Goal: Information Seeking & Learning: Learn about a topic

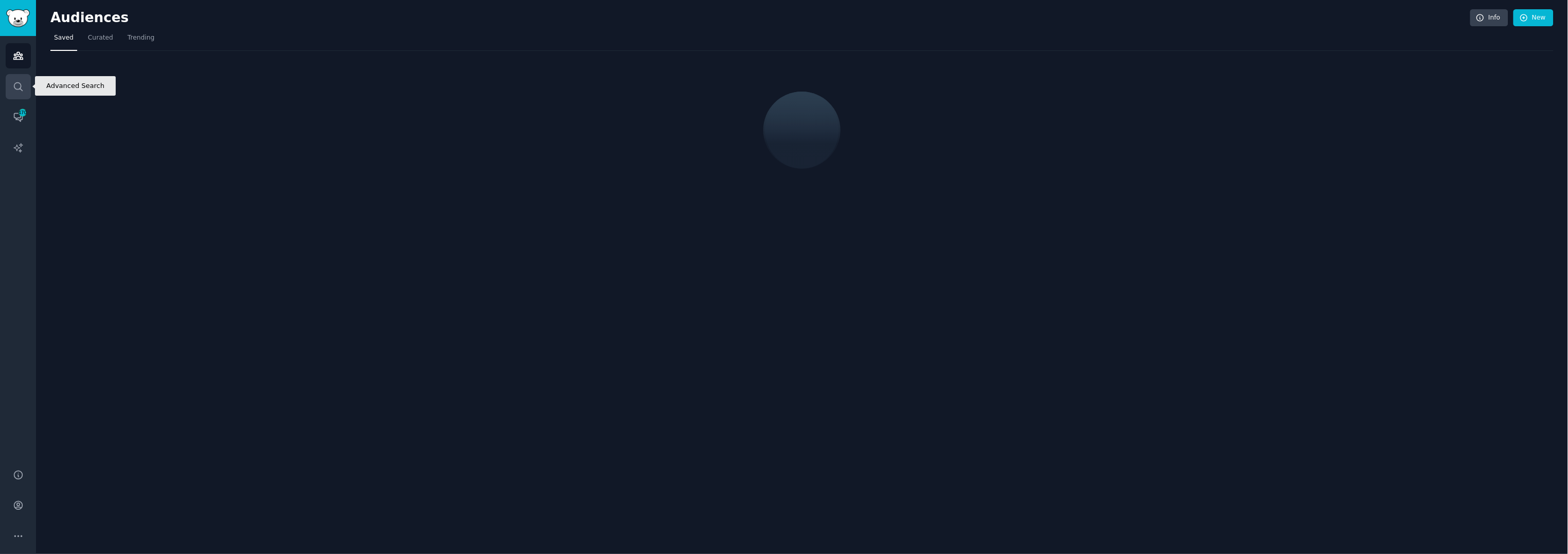
click at [13, 86] on icon "Sidebar" at bounding box center [18, 87] width 11 height 11
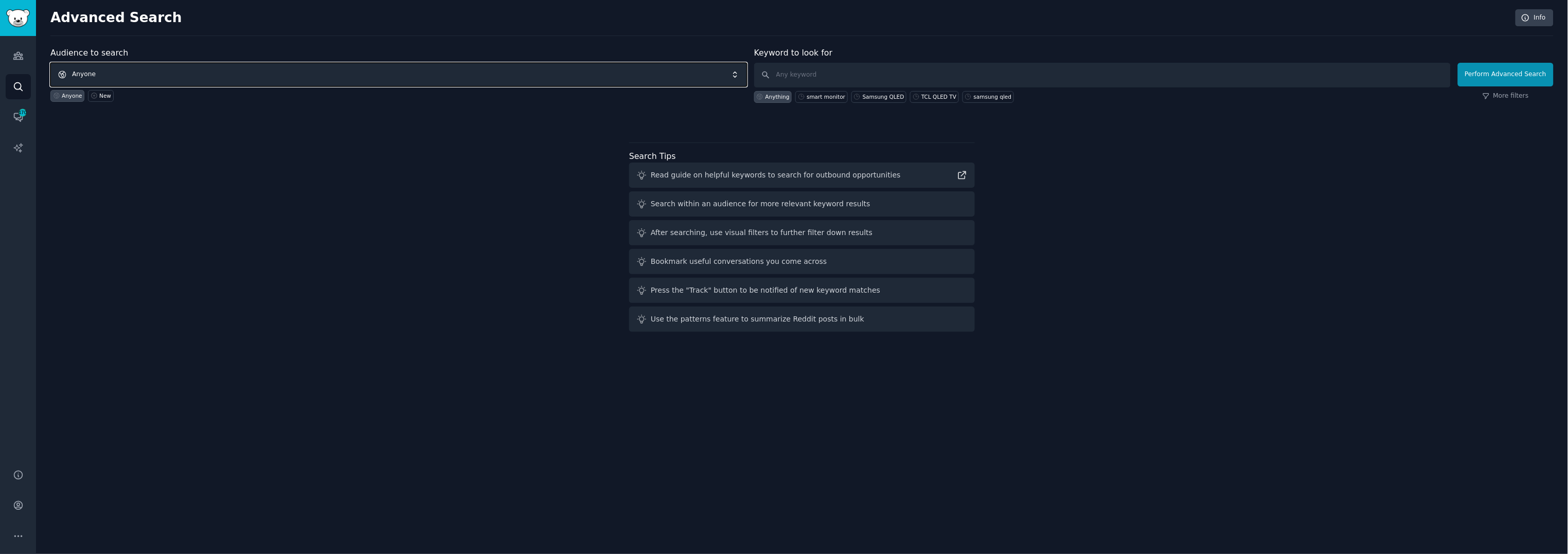
click at [169, 72] on span "Anyone" at bounding box center [399, 74] width 696 height 24
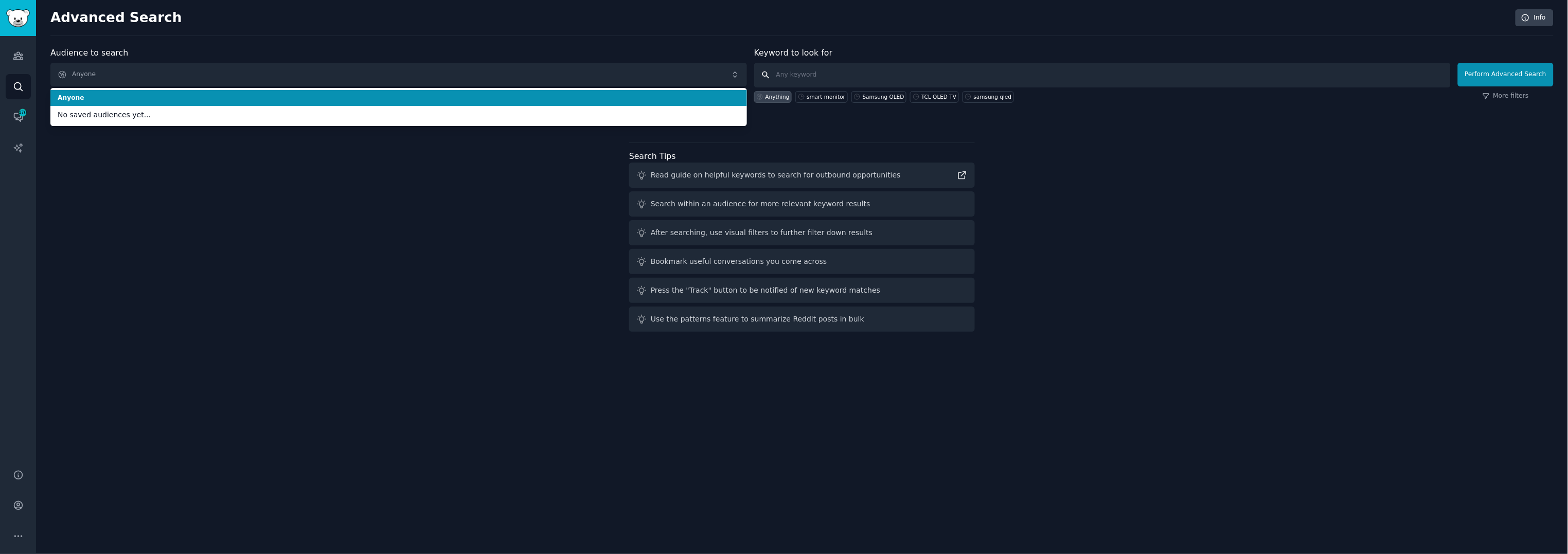
click at [852, 66] on input "text" at bounding box center [1102, 75] width 696 height 25
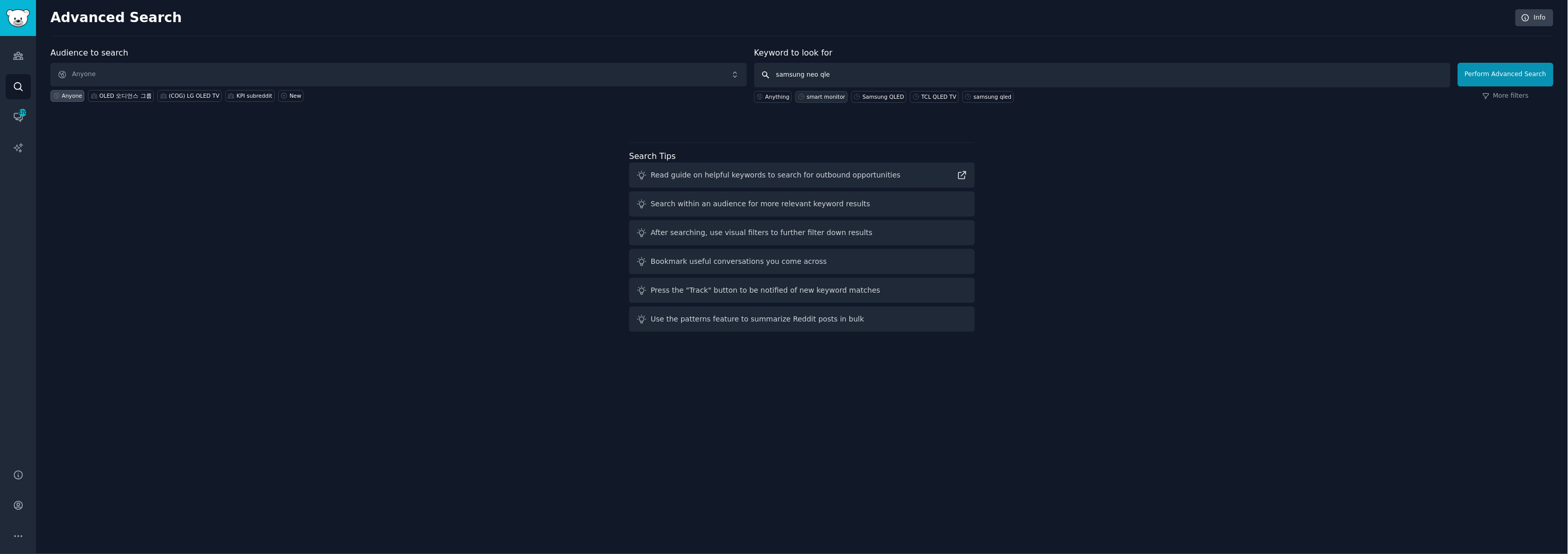
type input "samsung neo qled"
click button "Perform Advanced Search" at bounding box center [1505, 74] width 96 height 24
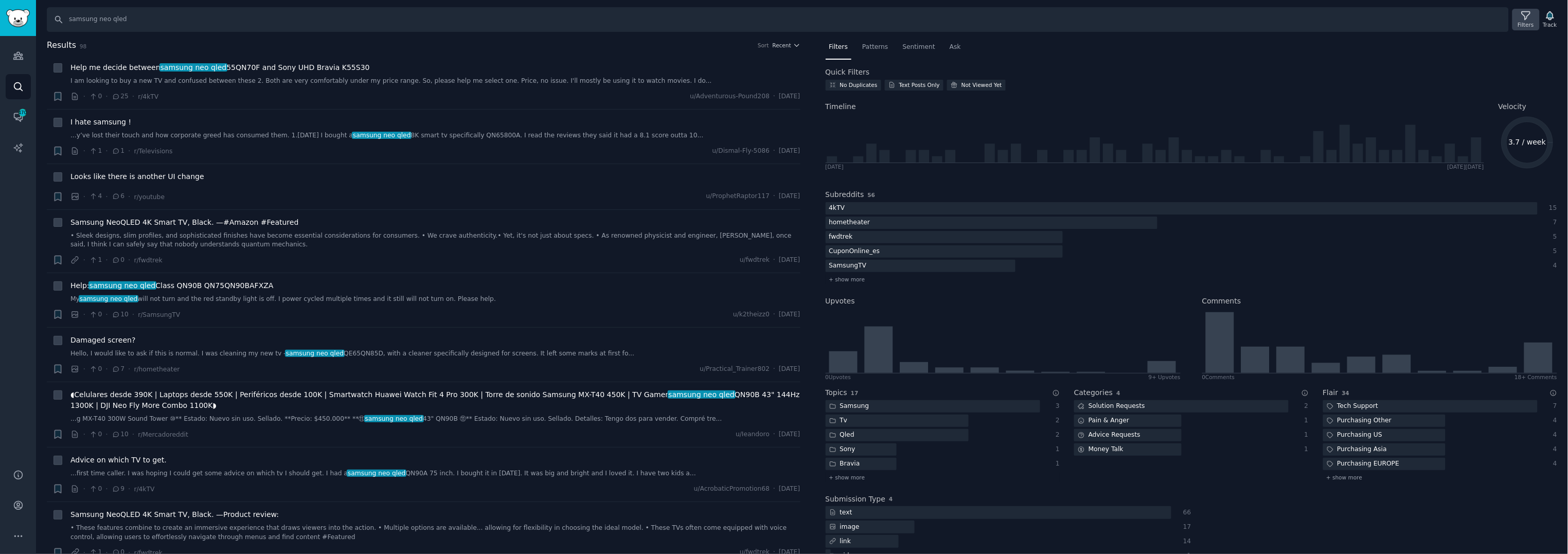
click at [1526, 9] on div "Filters" at bounding box center [1526, 19] width 27 height 21
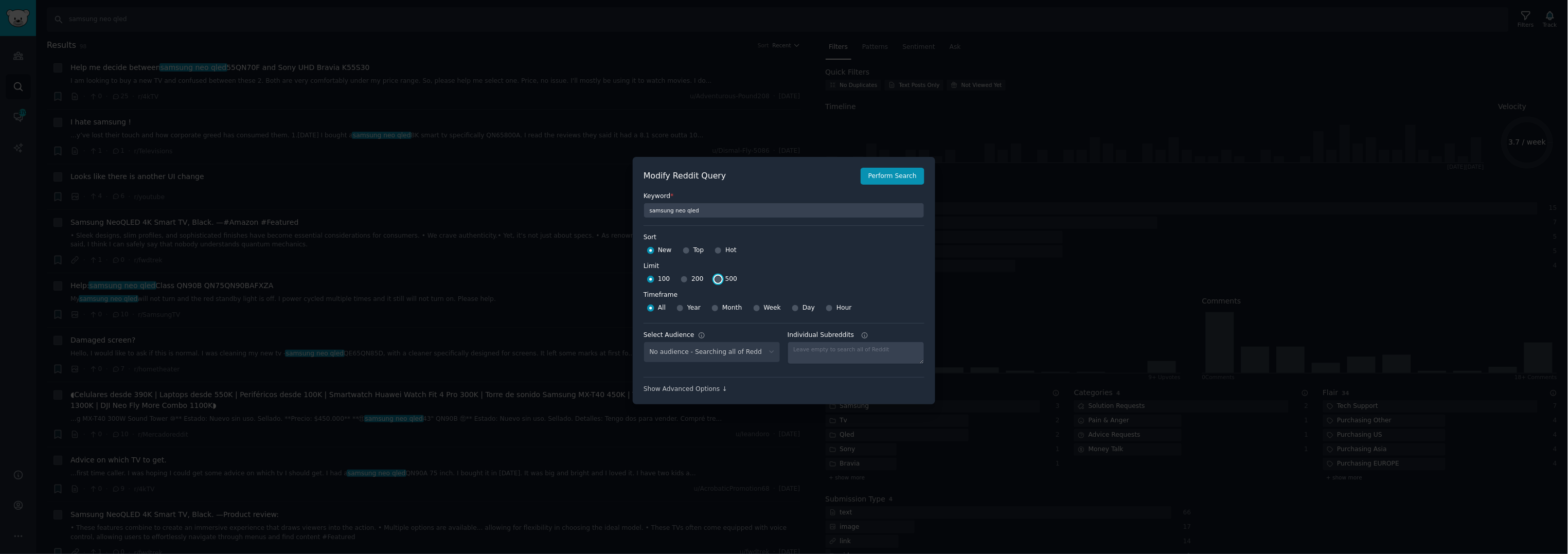
click at [716, 277] on input "500" at bounding box center [718, 279] width 7 height 7
radio input "true"
click at [688, 254] on div "Top" at bounding box center [693, 250] width 21 height 16
click at [688, 251] on div "Top" at bounding box center [693, 250] width 21 height 16
click at [683, 244] on div "Top" at bounding box center [693, 250] width 21 height 16
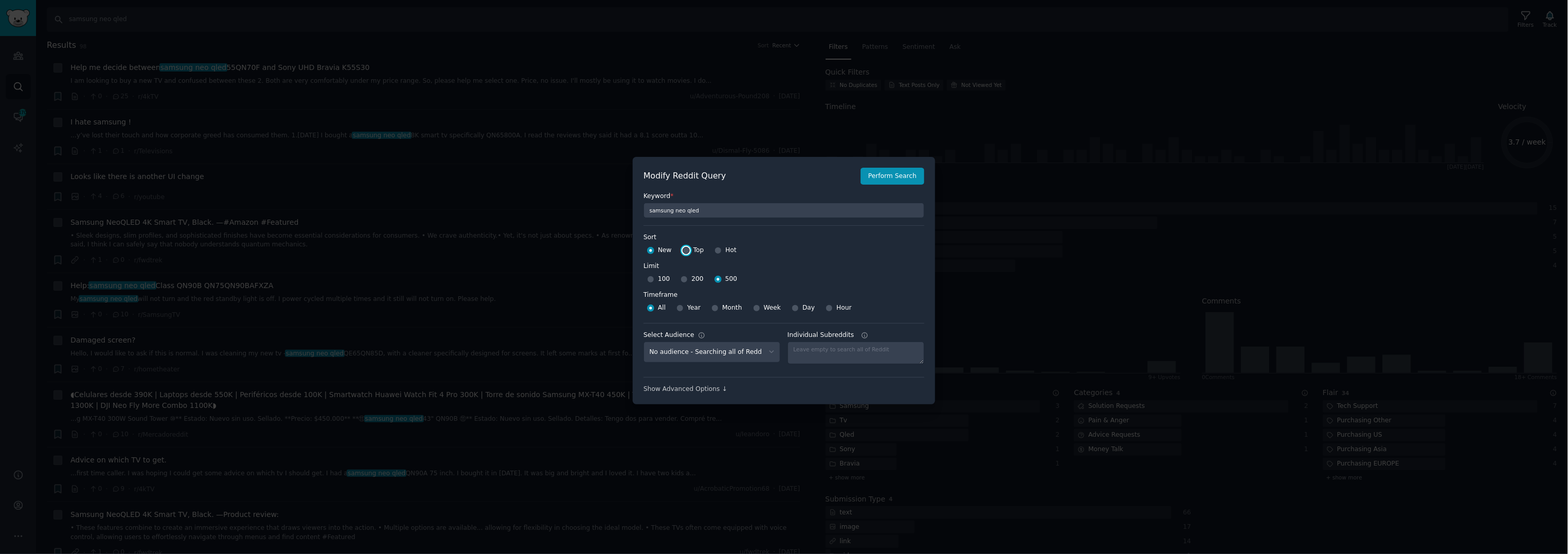
click at [683, 251] on input "Top" at bounding box center [687, 251] width 7 height 7
radio input "true"
click at [683, 308] on div "Year" at bounding box center [688, 308] width 24 height 16
click at [677, 308] on input "Year" at bounding box center [680, 308] width 7 height 7
radio input "true"
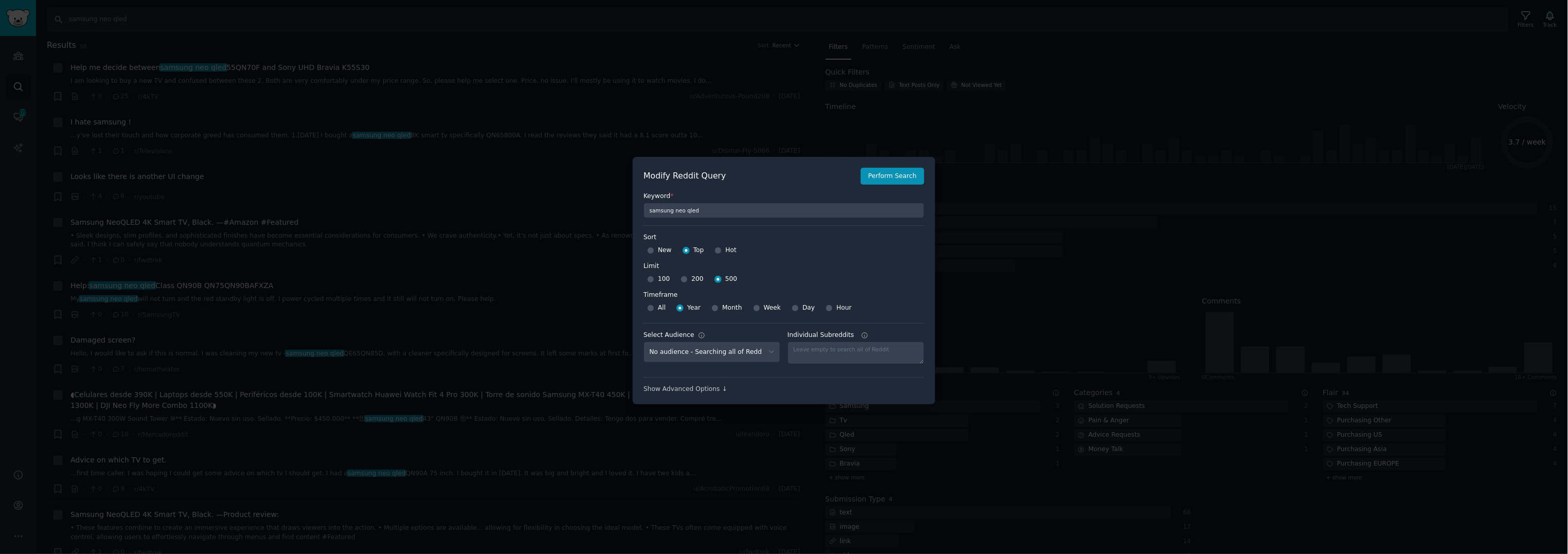
click at [925, 178] on div "Modify Reddit Query Perform Search Keyword * samsung neo qled Sort Sort New Top…" at bounding box center [784, 281] width 303 height 248
click at [915, 178] on button "Perform Search" at bounding box center [892, 177] width 64 height 18
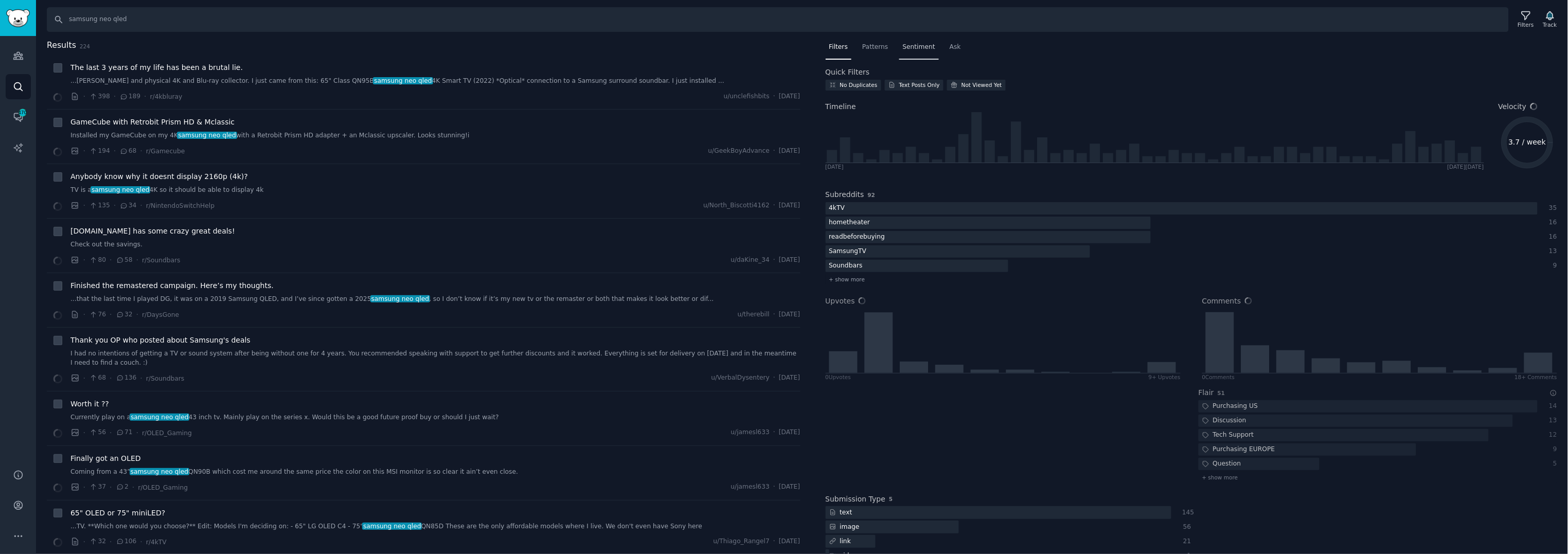
click at [911, 47] on span "Sentiment" at bounding box center [919, 47] width 32 height 9
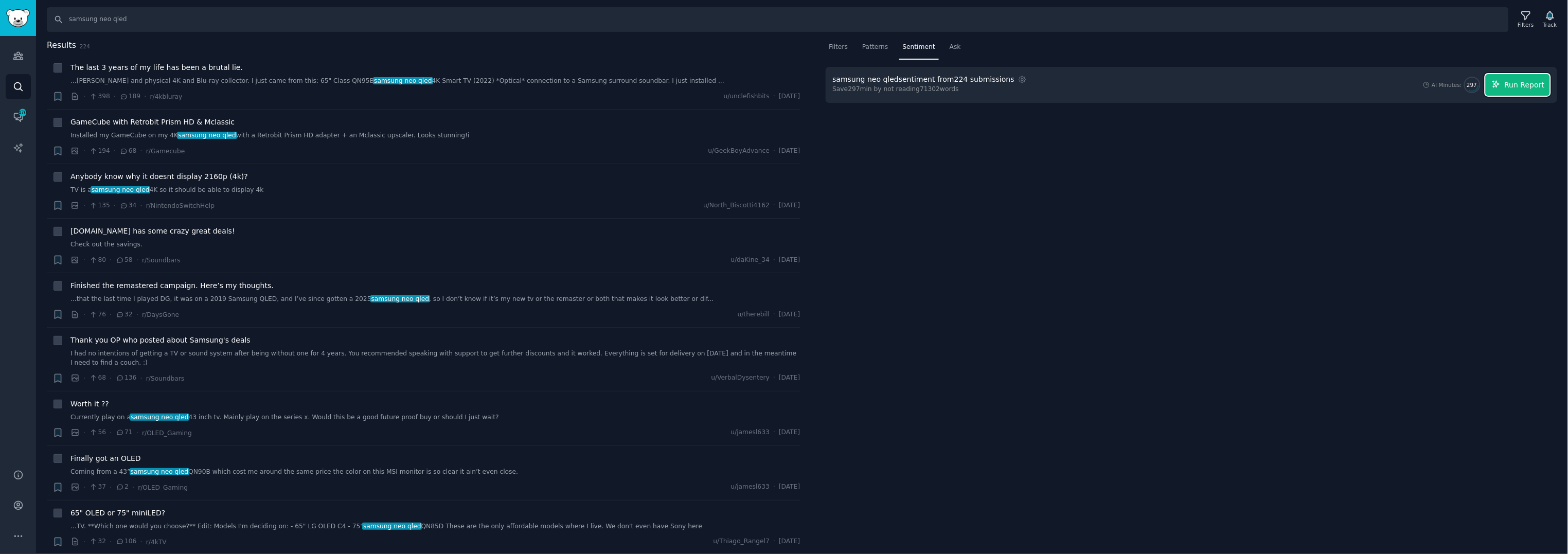
click at [1530, 80] on span "Run Report" at bounding box center [1525, 85] width 40 height 11
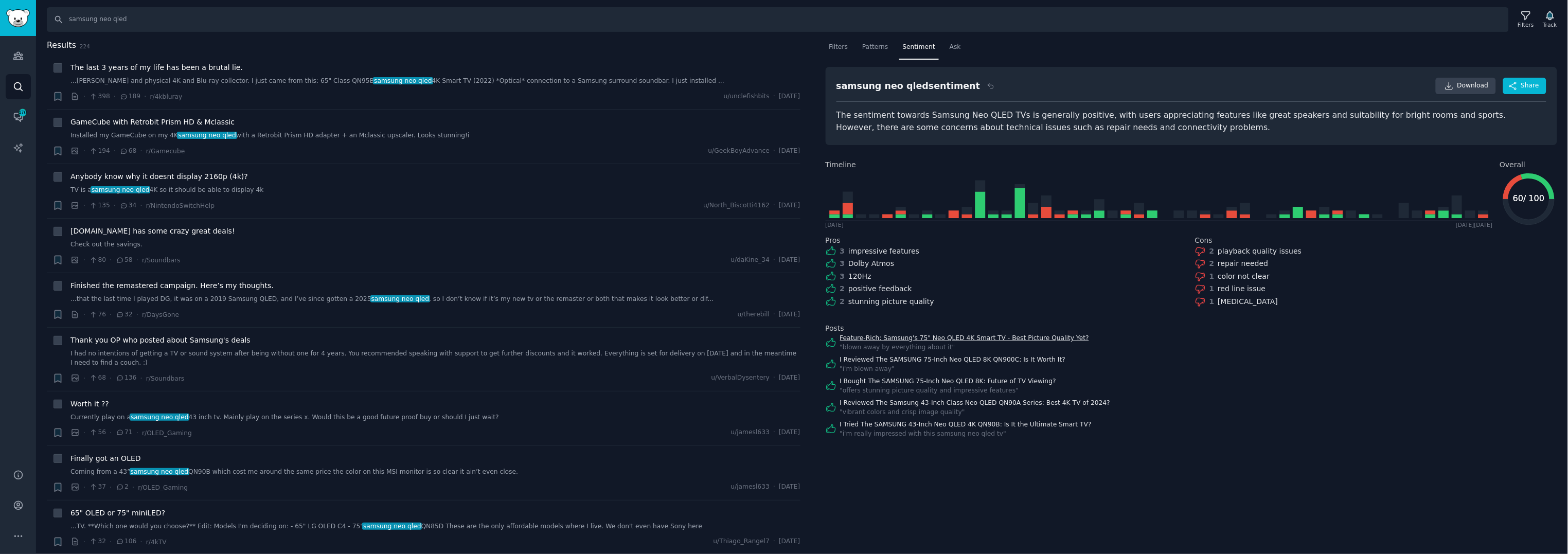
click at [1012, 337] on link "Feature-Rich: Samsung's 75" Neo QLED 4K Smart TV - Best Picture Quality Yet?" at bounding box center [965, 338] width 250 height 9
click at [1010, 357] on link "I Reviewed The SAMSUNG 75-Inch Neo QLED 8K QN900C: Is It Worth It?" at bounding box center [953, 360] width 226 height 9
click at [937, 421] on link "I Tried The SAMSUNG 43-Inch Neo QLED 4K QN90B: Is It the Ultimate Smart TV?" at bounding box center [965, 424] width 251 height 9
click at [942, 404] on link "I Reviewed The Samsung 43-Inch Class Neo QLED QN90A Series: Best 4K TV of 2024?" at bounding box center [975, 403] width 271 height 9
click at [952, 380] on link "I Bought The SAMSUNG 75-Inch Neo QLED 8K: Future of TV Viewing?" at bounding box center [948, 381] width 216 height 9
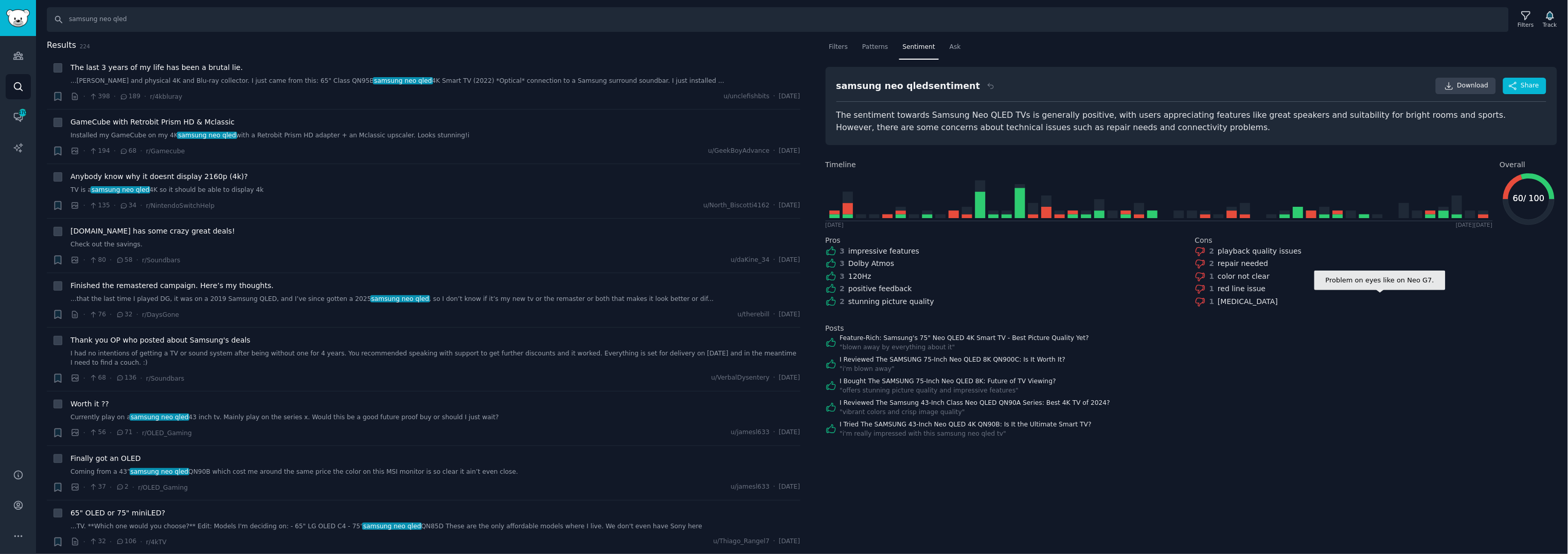
click at [1239, 299] on div "[MEDICAL_DATA]" at bounding box center [1248, 302] width 60 height 11
click at [1205, 301] on icon at bounding box center [1200, 302] width 9 height 9
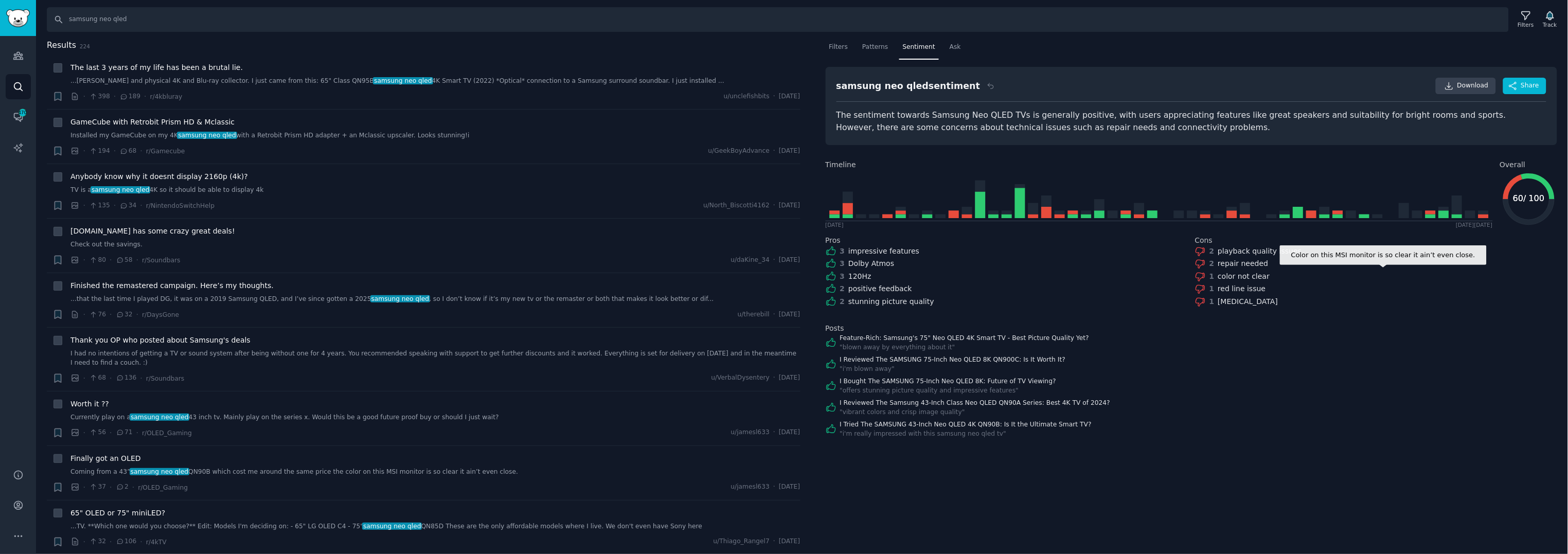
click at [1206, 281] on div "1 color not clear" at bounding box center [1376, 276] width 362 height 11
click at [1477, 82] on span "Download" at bounding box center [1473, 86] width 32 height 9
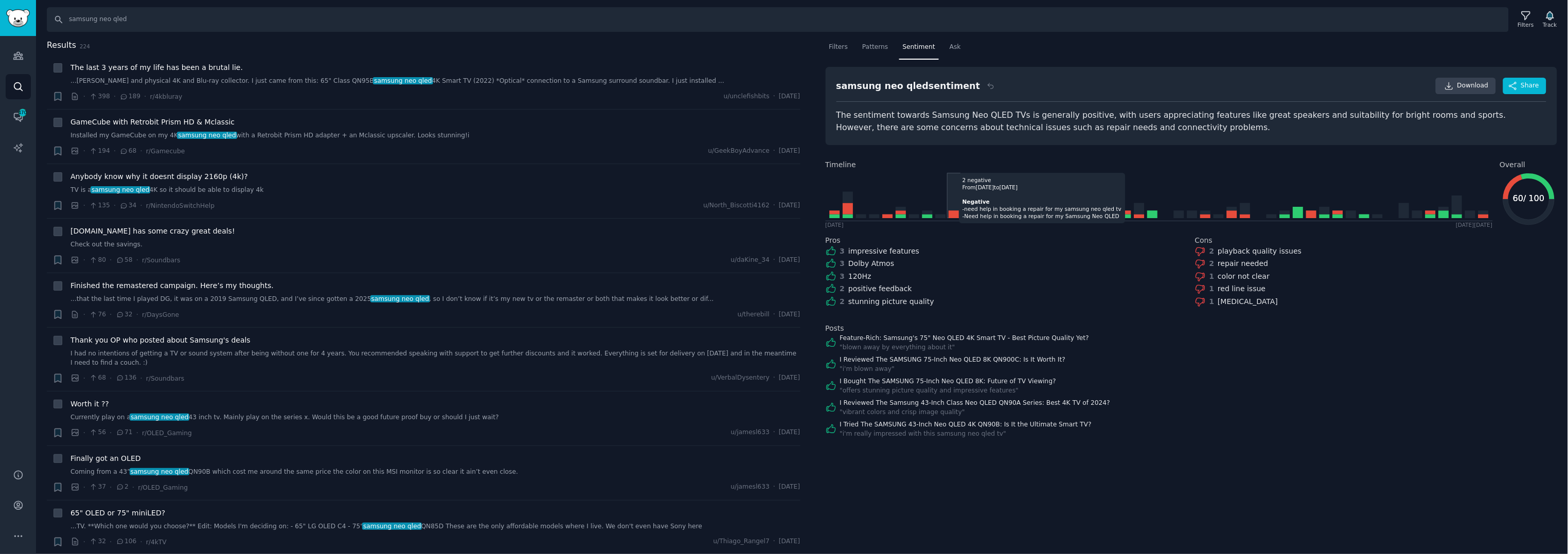
click at [961, 211] on icon at bounding box center [1159, 195] width 667 height 51
